Goal: Information Seeking & Learning: Understand process/instructions

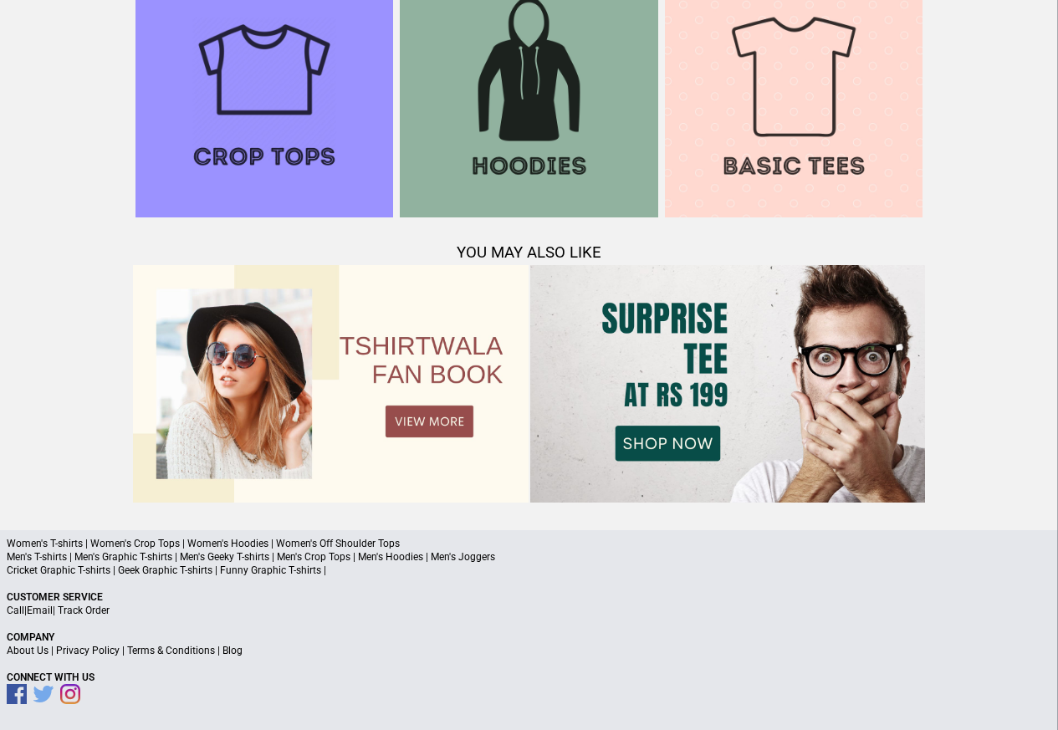
scroll to position [1614, 0]
click at [170, 652] on link "Terms & Conditions" at bounding box center [171, 651] width 88 height 12
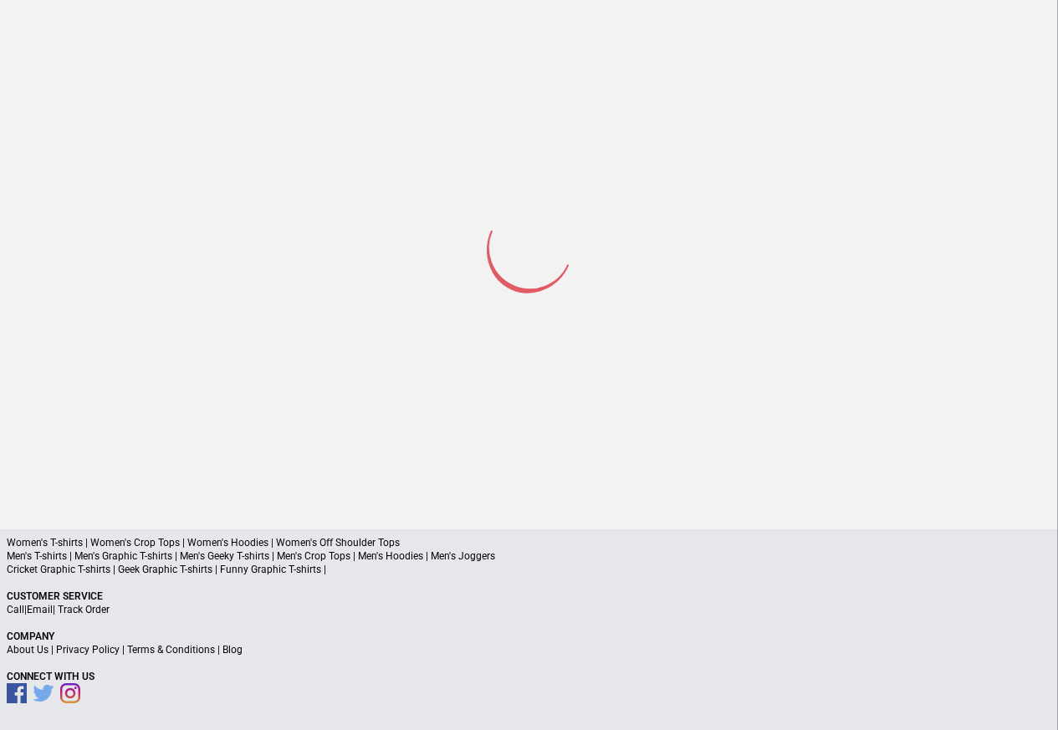
scroll to position [79, 0]
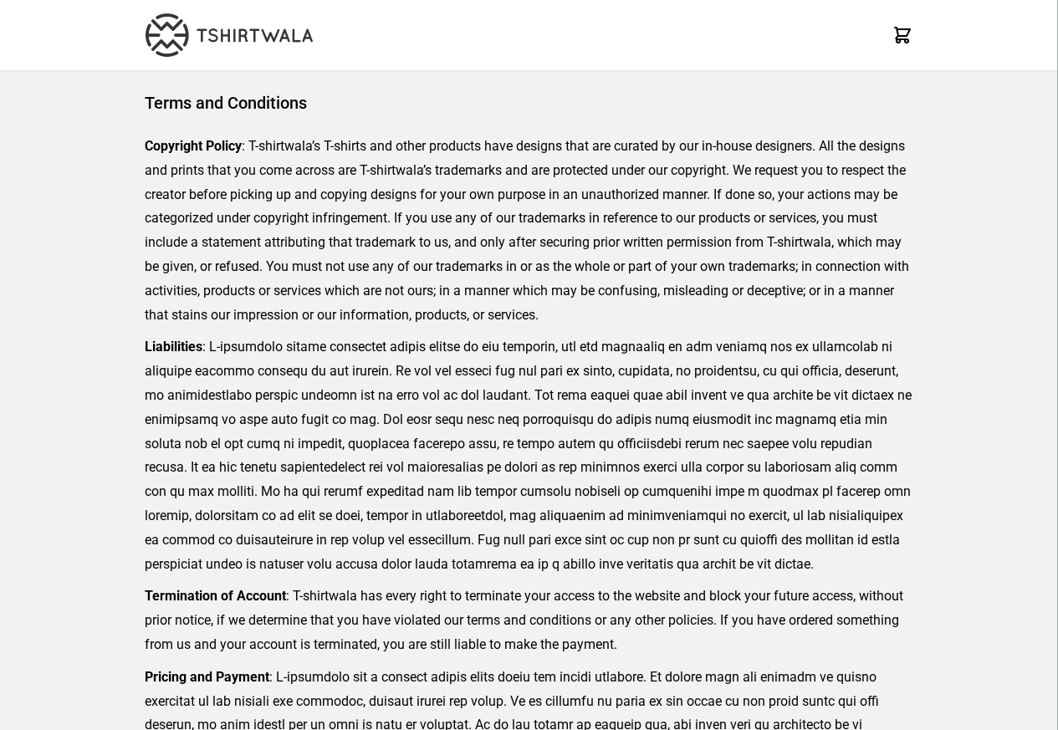
scroll to position [385, 0]
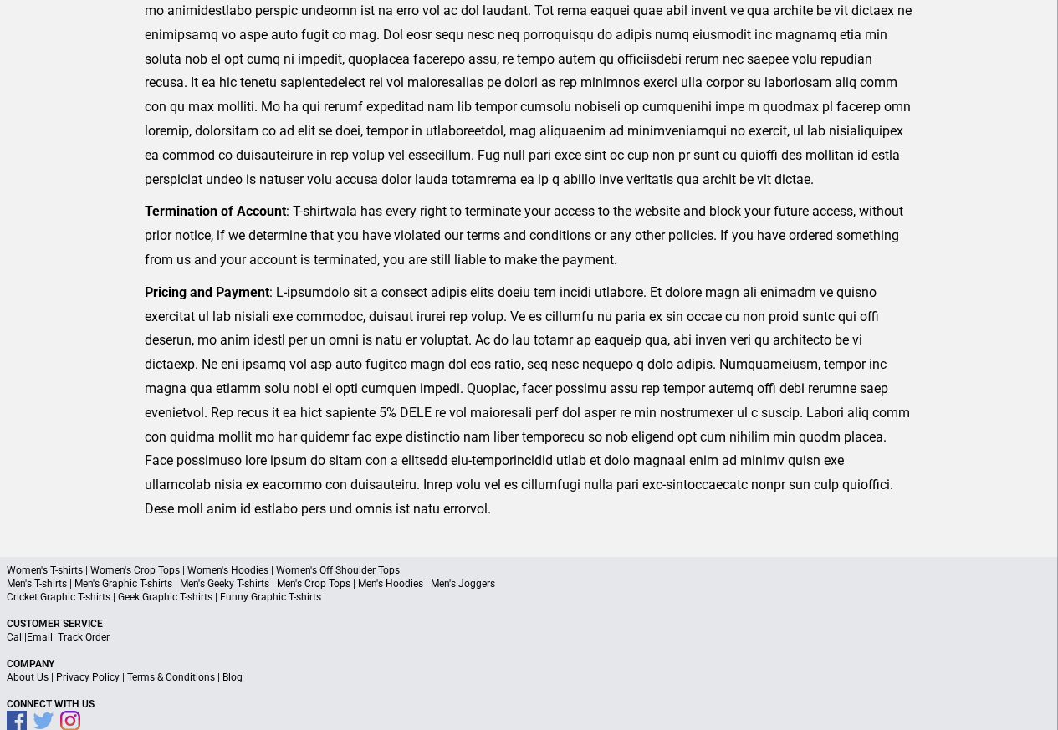
click at [102, 680] on link "Privacy Policy" at bounding box center [88, 678] width 64 height 12
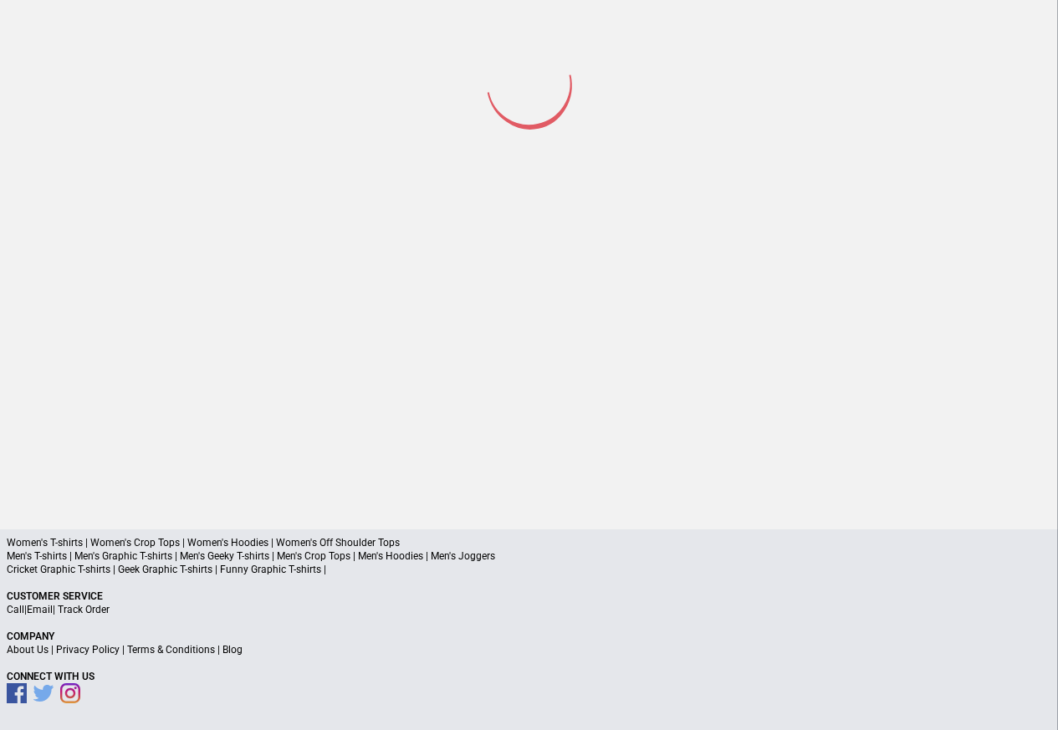
scroll to position [78, 0]
